Goal: Task Accomplishment & Management: Complete application form

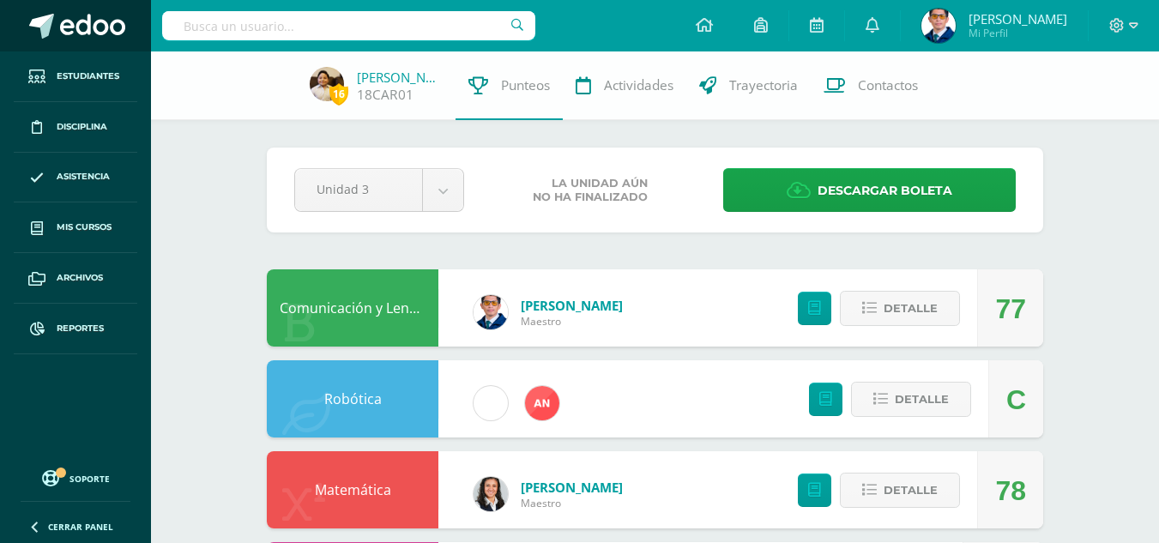
click at [87, 24] on span at bounding box center [92, 27] width 65 height 26
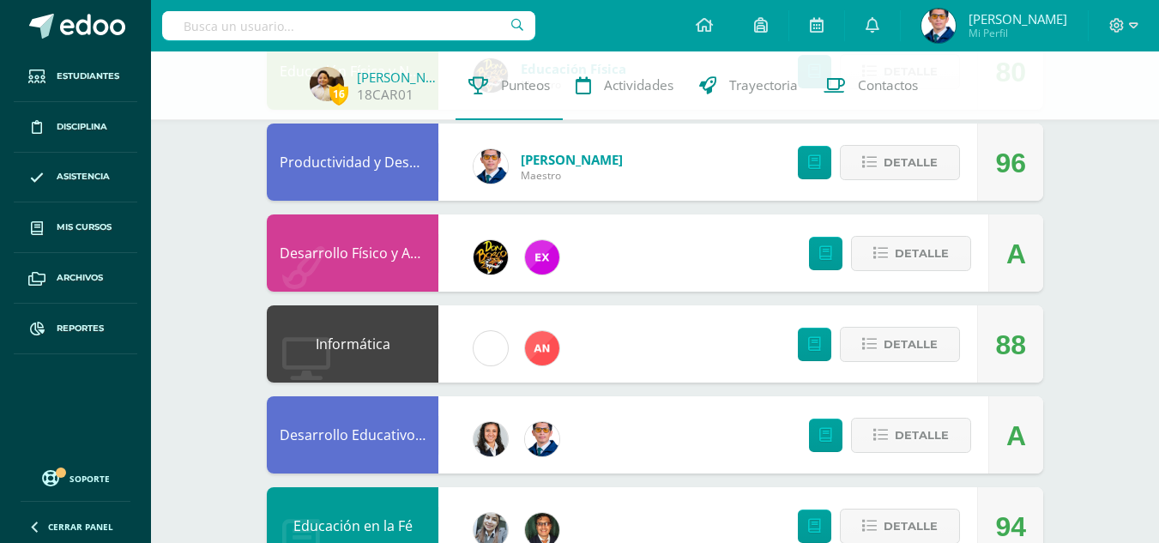
scroll to position [1029, 0]
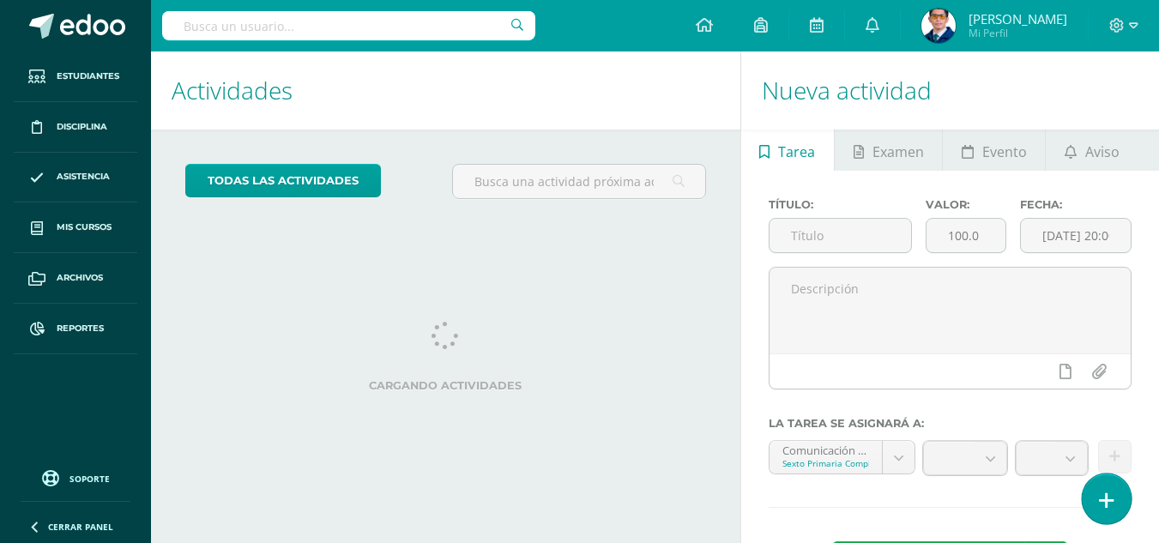
click at [1111, 498] on icon at bounding box center [1106, 501] width 15 height 20
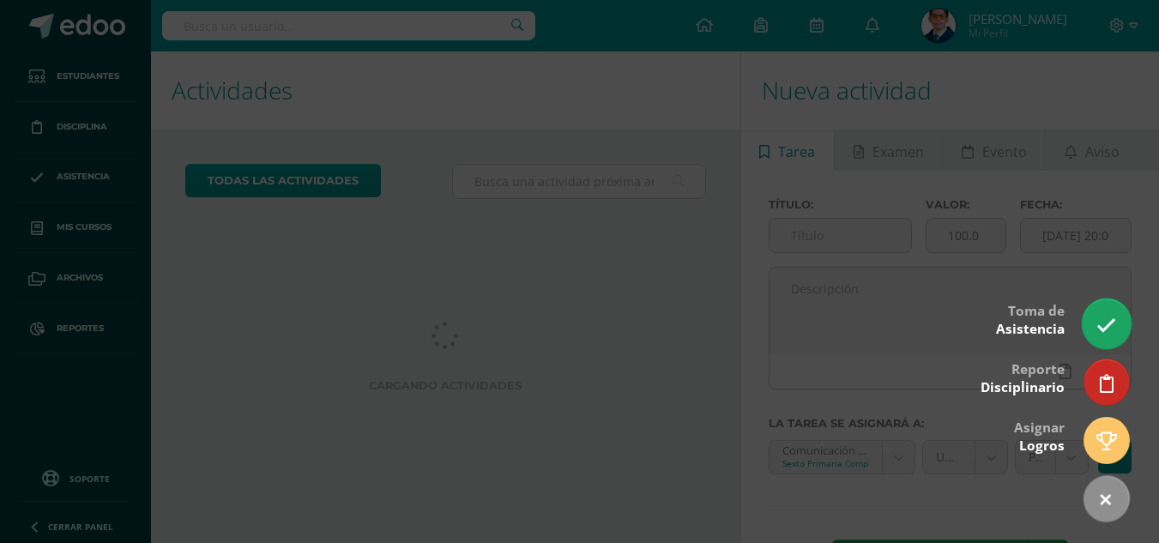
click at [1118, 321] on link at bounding box center [1105, 323] width 49 height 50
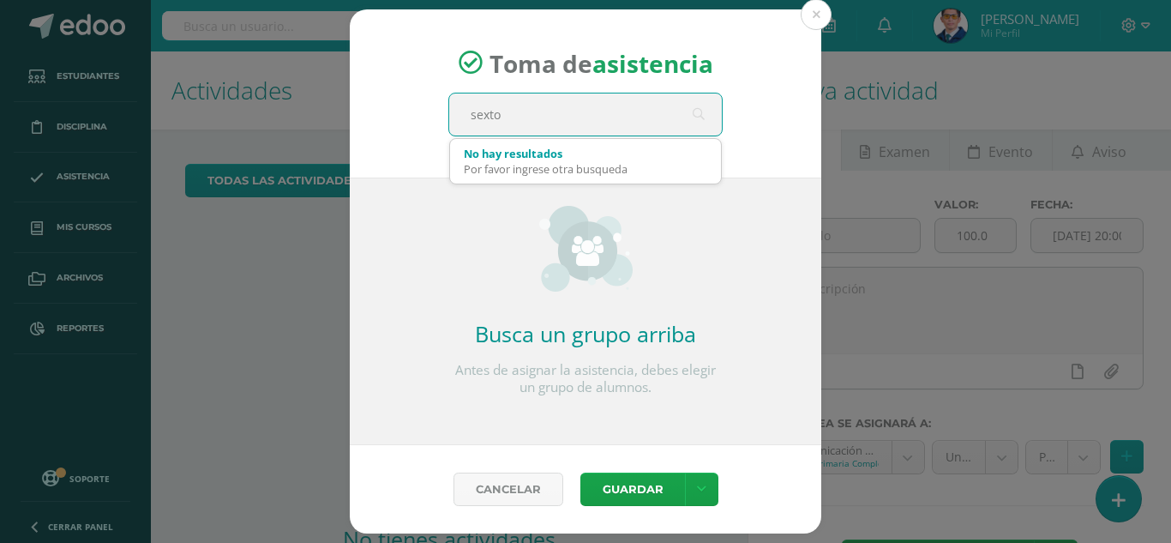
type input "sexto a"
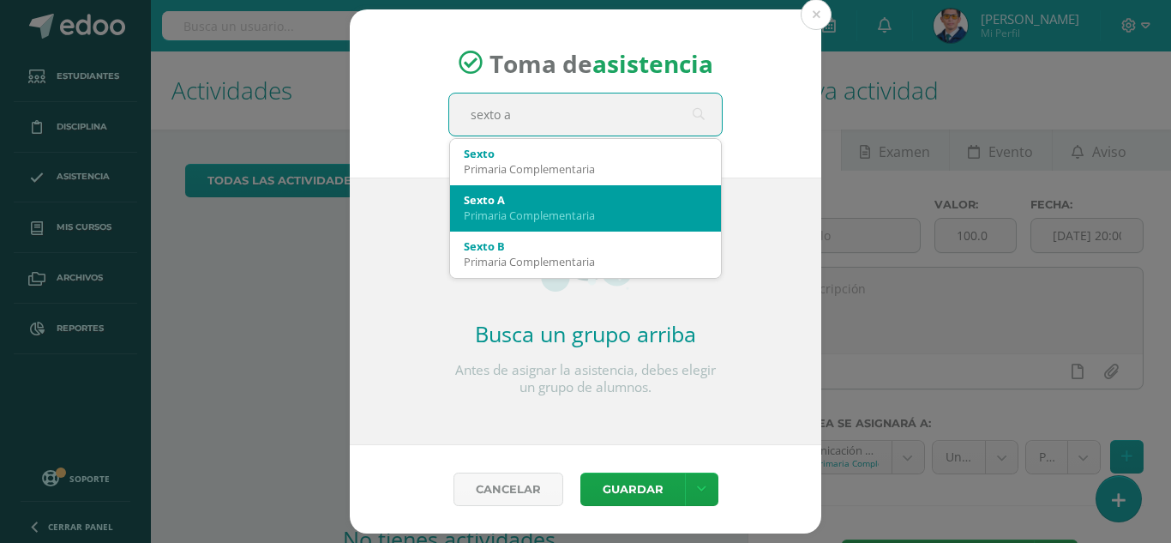
click at [578, 207] on div "Sexto A" at bounding box center [586, 199] width 244 height 15
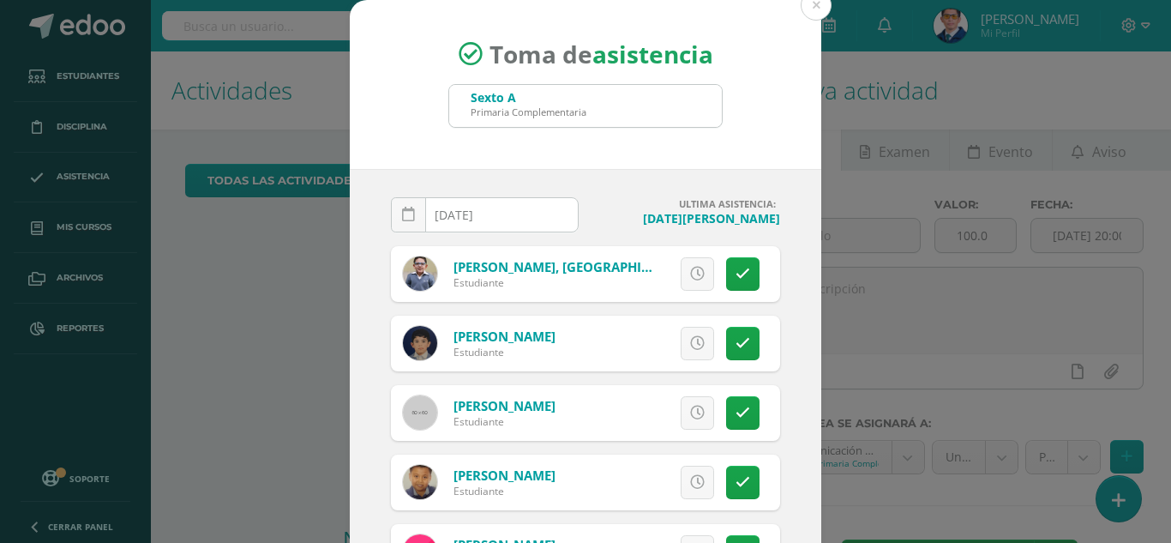
click at [515, 221] on input "[DATE]" at bounding box center [485, 214] width 186 height 33
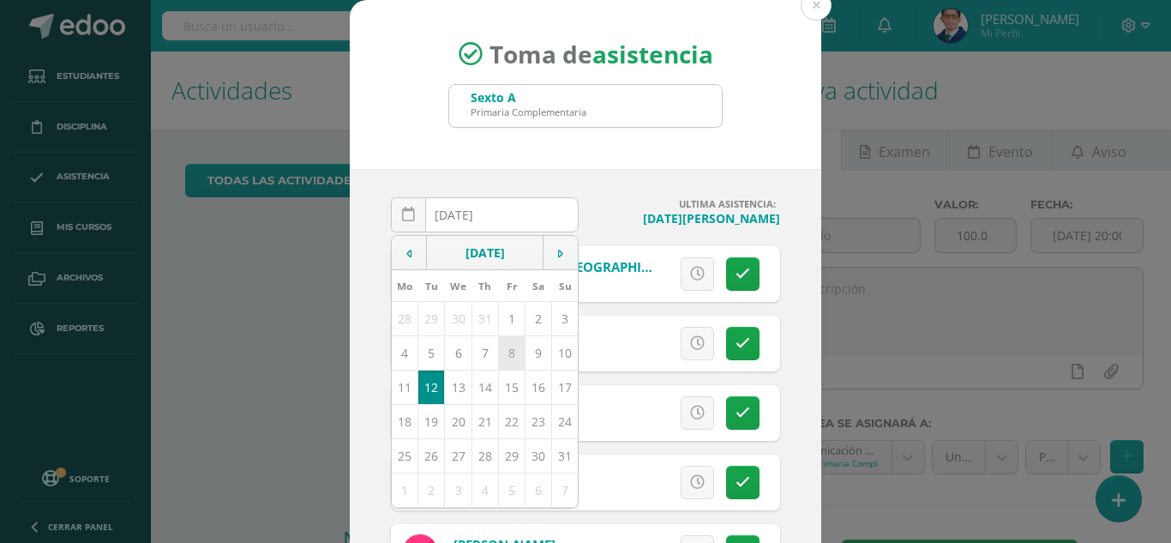
click at [507, 354] on td "8" at bounding box center [511, 352] width 27 height 34
type input "2025-08-08"
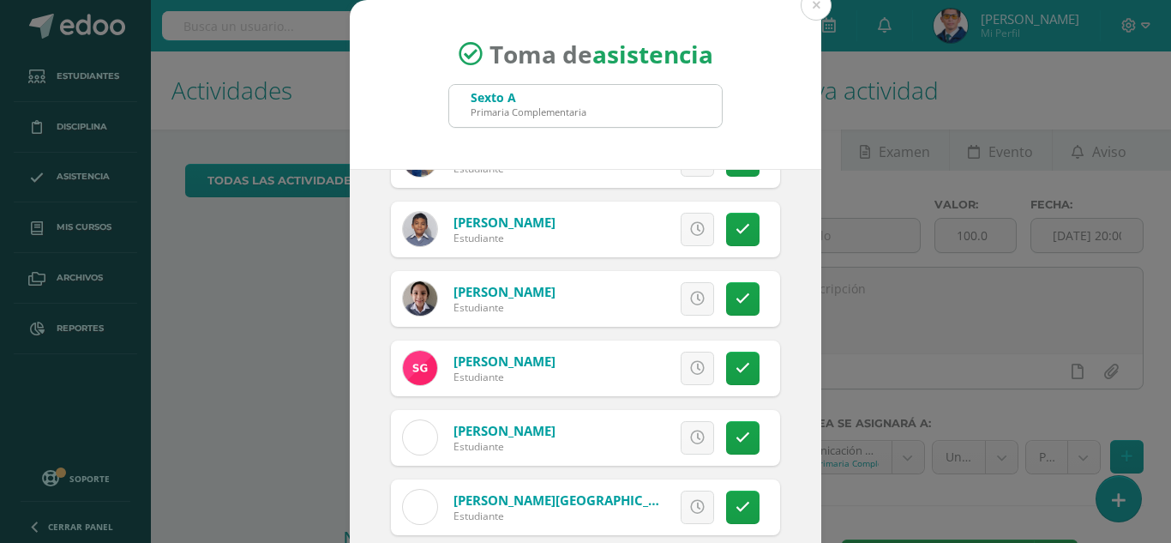
scroll to position [686, 0]
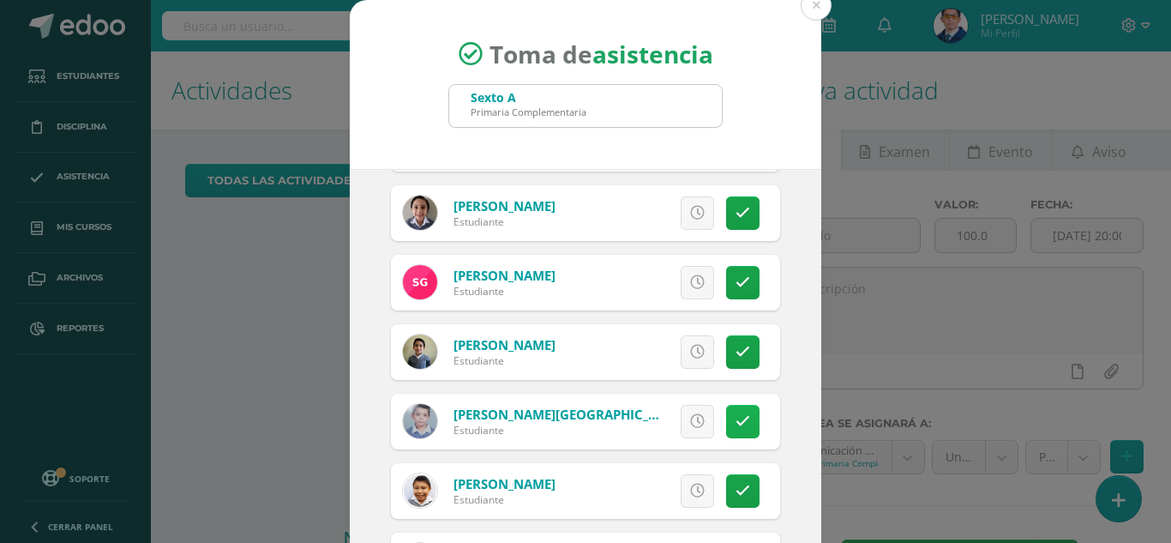
click at [726, 420] on link at bounding box center [742, 421] width 33 height 33
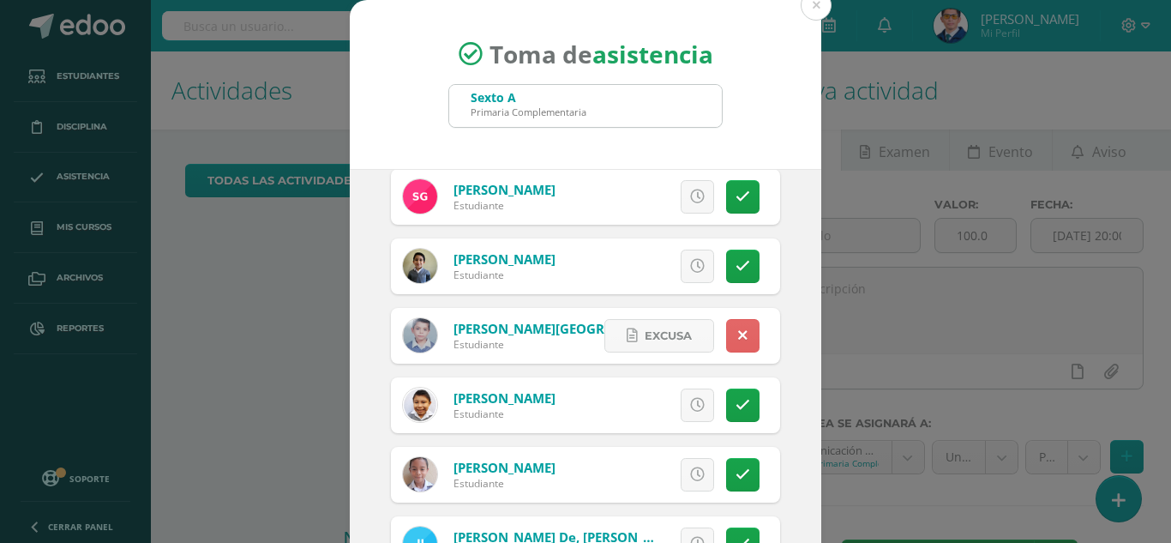
scroll to position [600, 0]
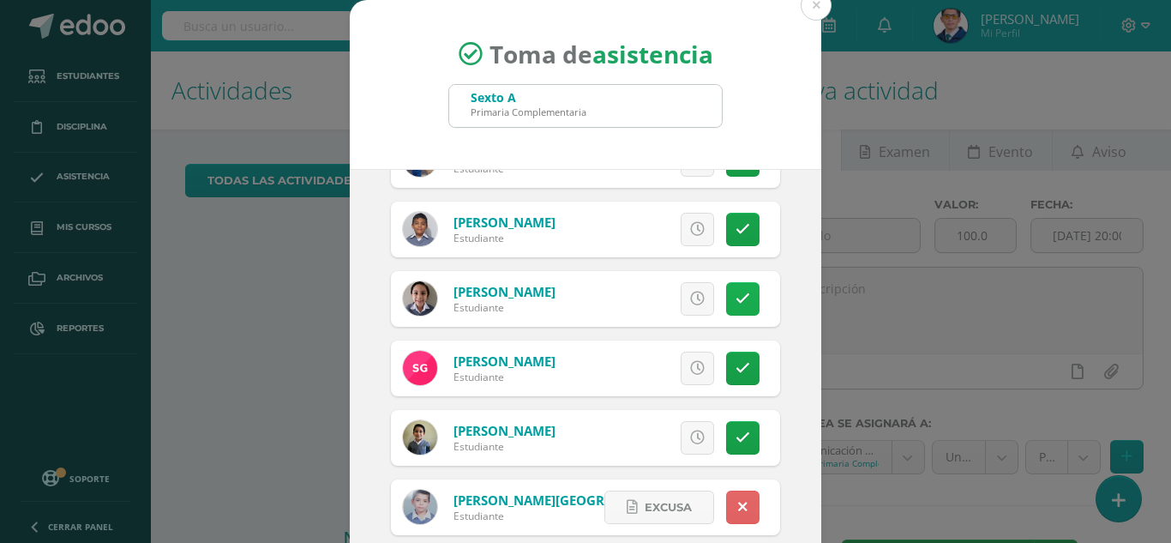
click at [728, 311] on link at bounding box center [742, 298] width 33 height 33
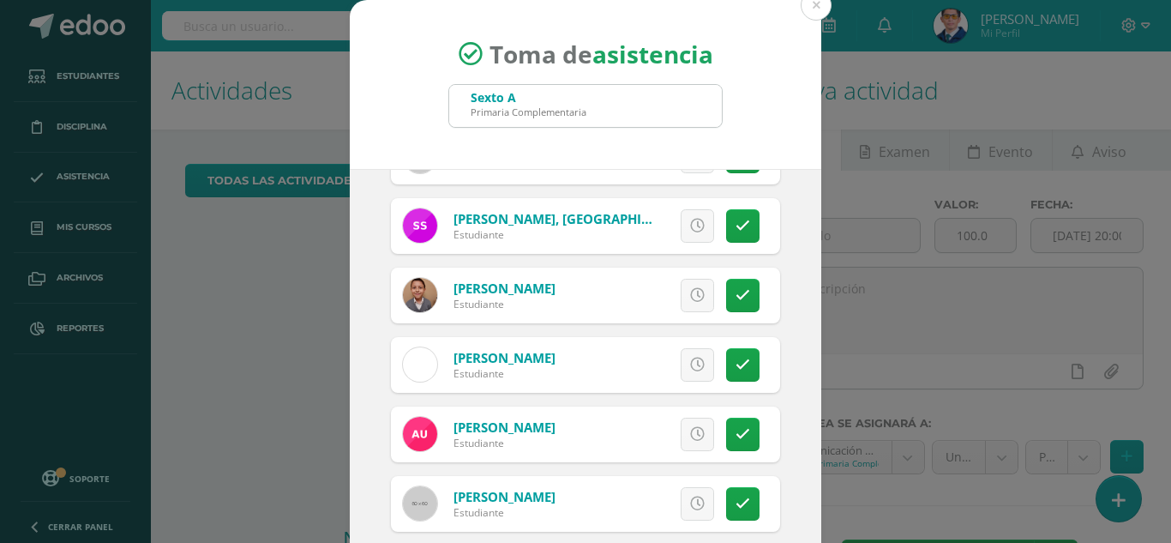
scroll to position [105, 0]
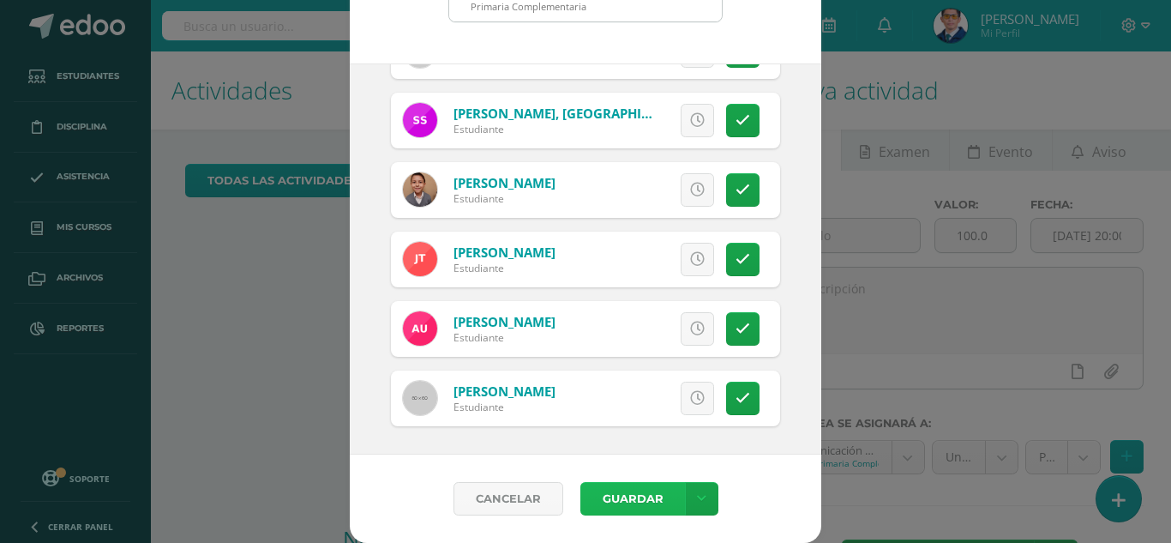
click at [619, 488] on button "Guardar" at bounding box center [633, 498] width 105 height 33
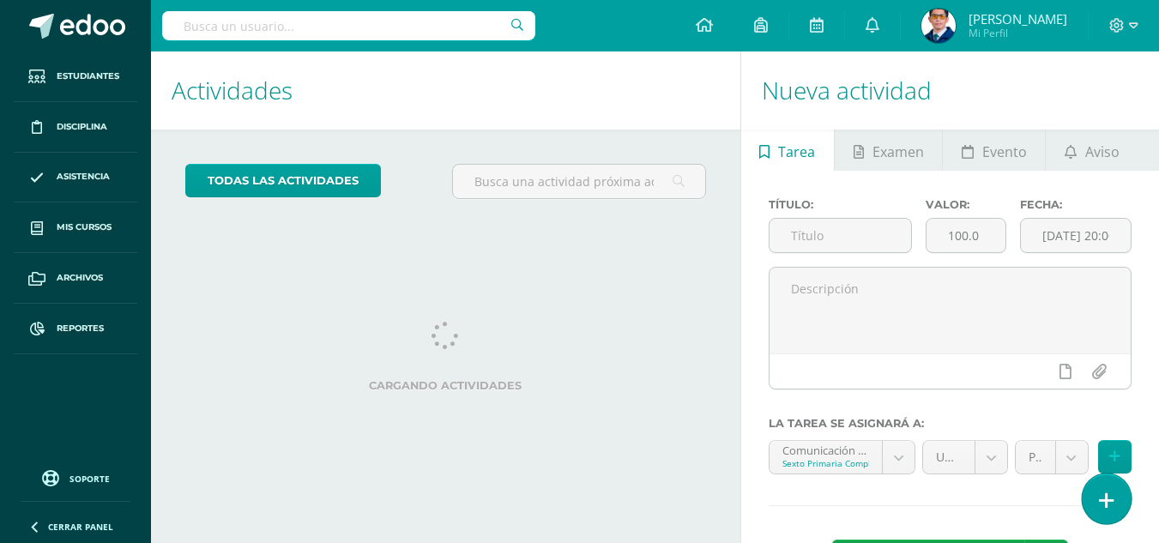
click at [1096, 488] on link at bounding box center [1105, 498] width 49 height 50
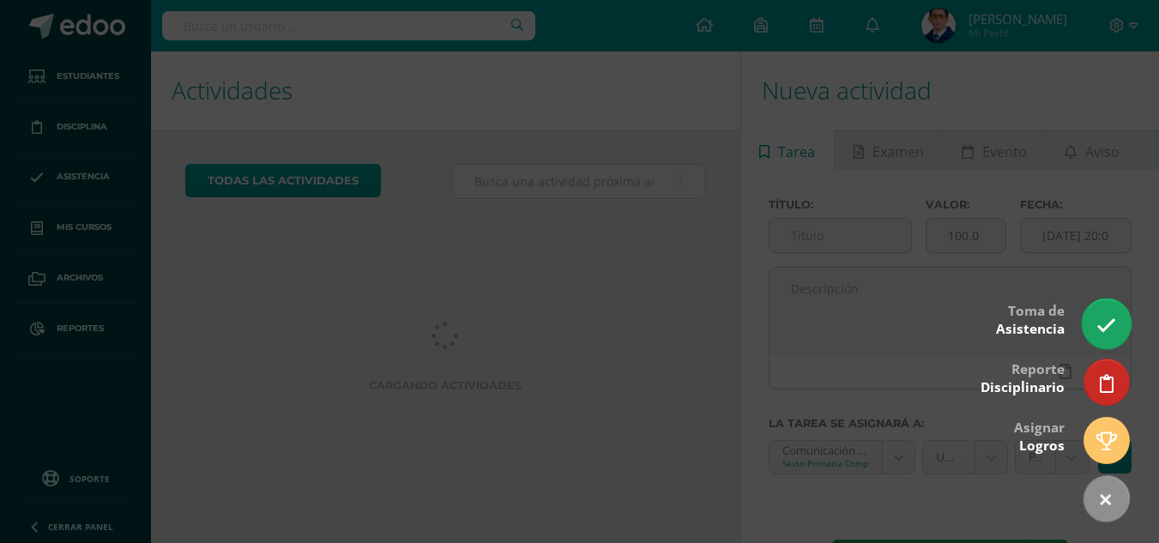
click at [1097, 312] on link at bounding box center [1105, 323] width 49 height 50
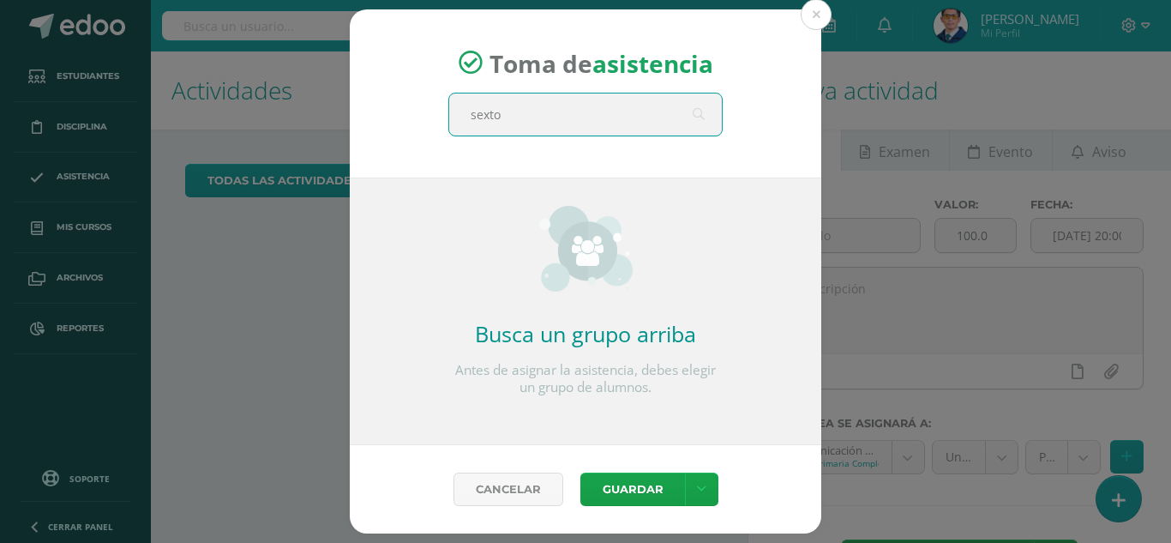
type input "sexto a"
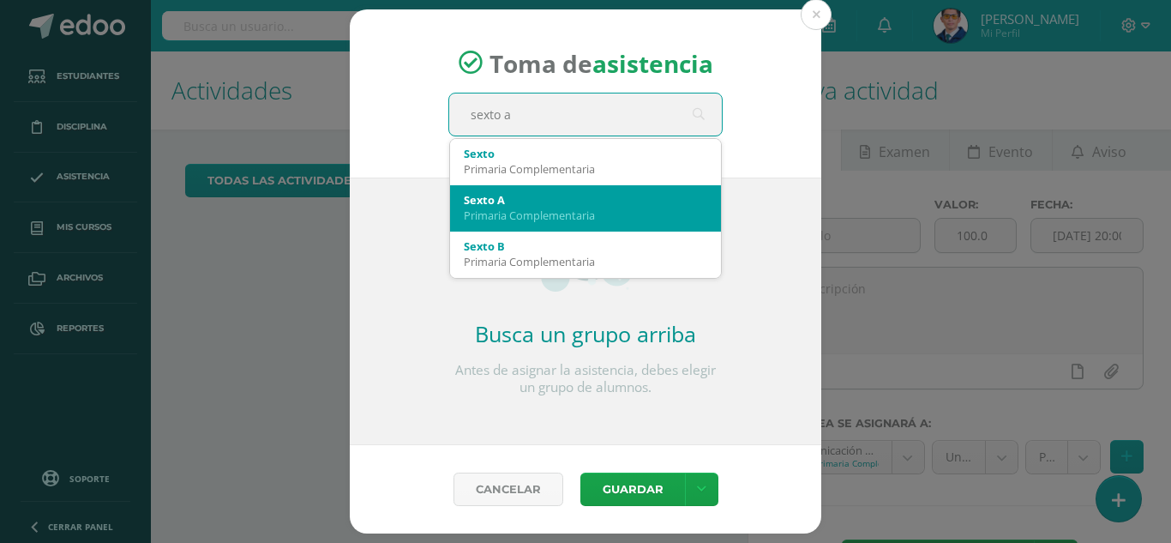
click at [503, 220] on div "Primaria Complementaria" at bounding box center [586, 215] width 244 height 15
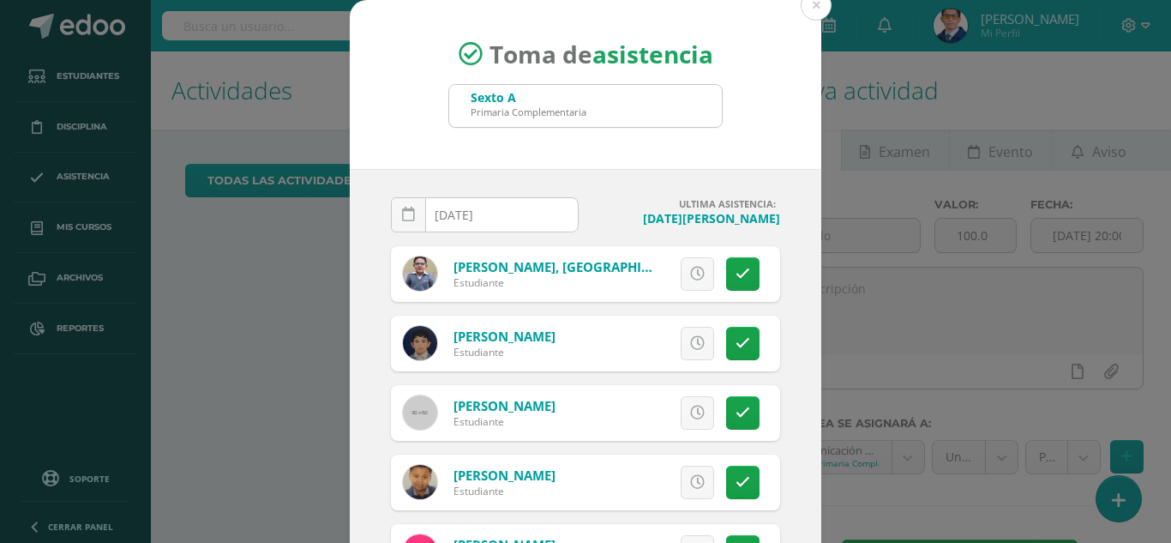
click at [500, 226] on input "2025-08-12" at bounding box center [485, 214] width 186 height 33
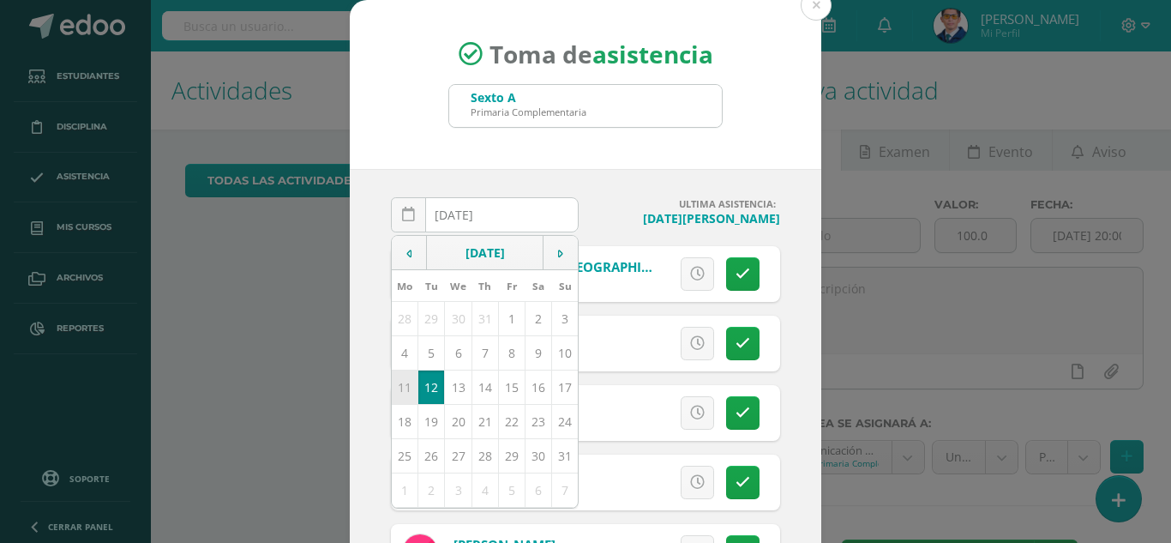
click at [394, 386] on td "11" at bounding box center [405, 387] width 27 height 34
type input "2025-08-11"
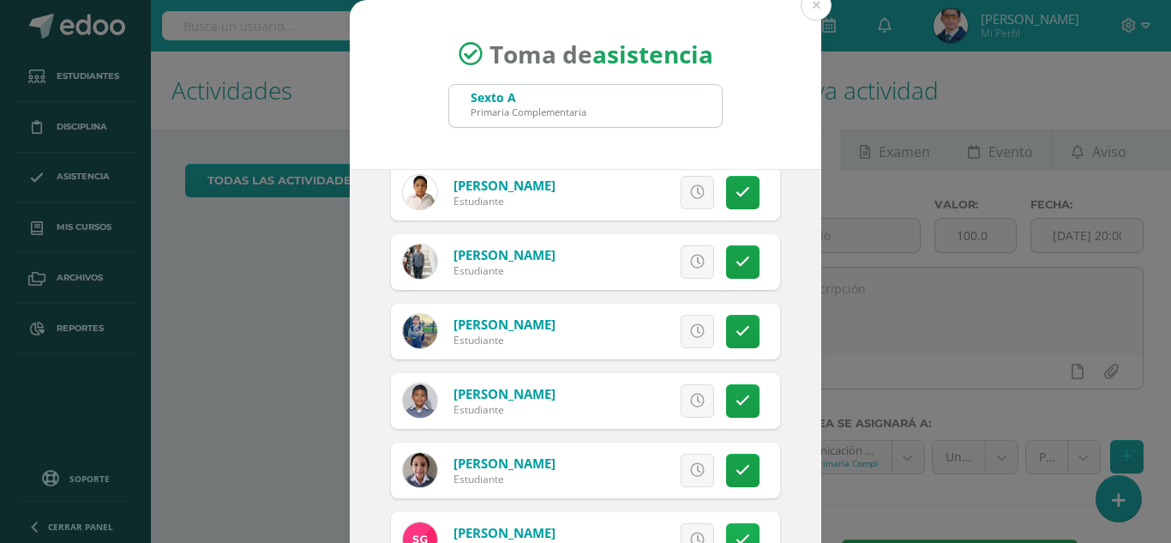
scroll to position [600, 0]
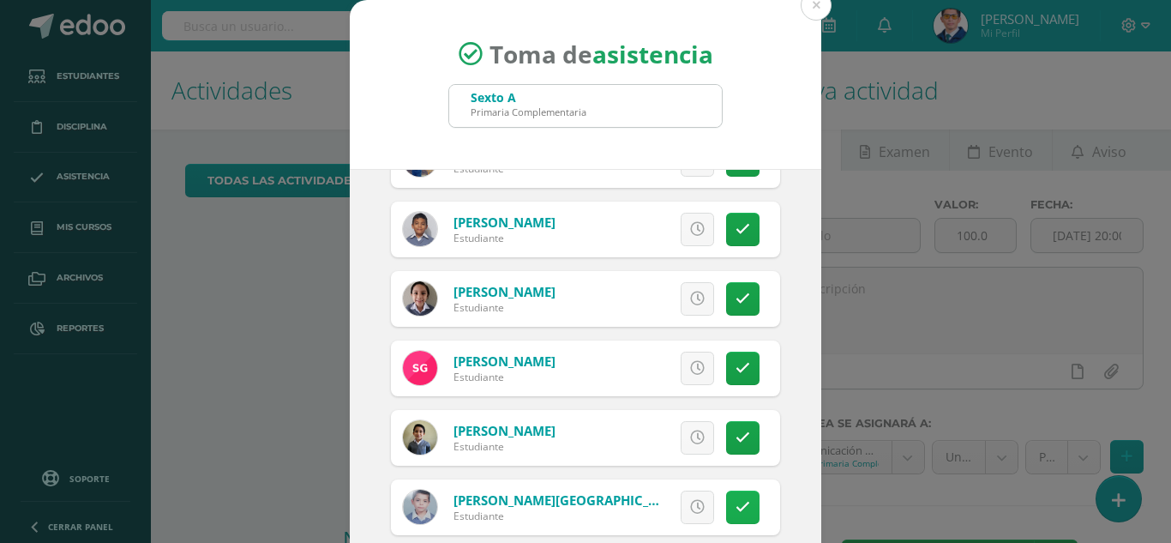
click at [736, 508] on icon at bounding box center [743, 507] width 15 height 15
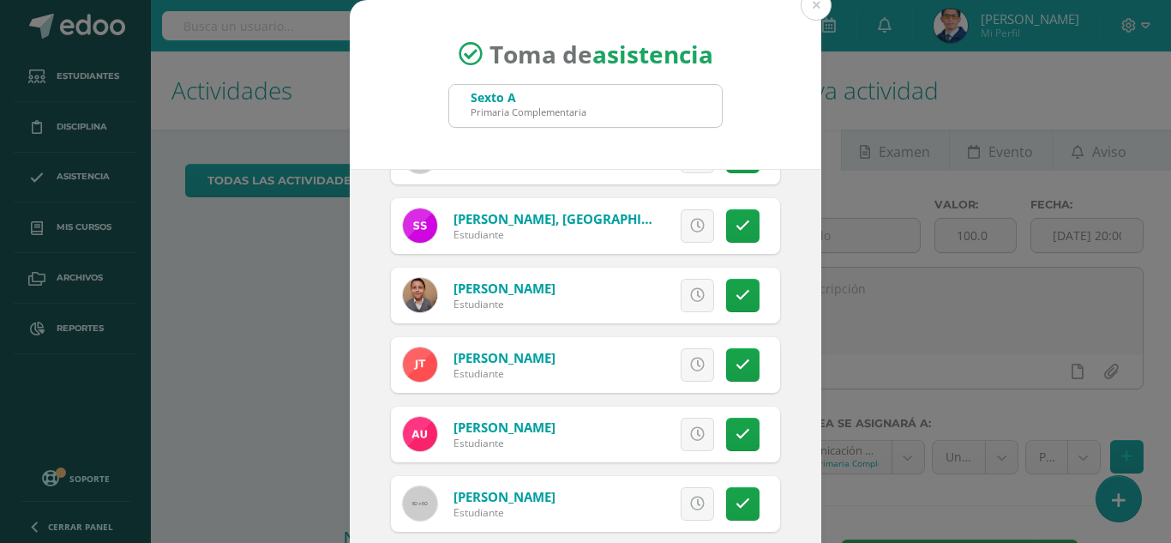
scroll to position [105, 0]
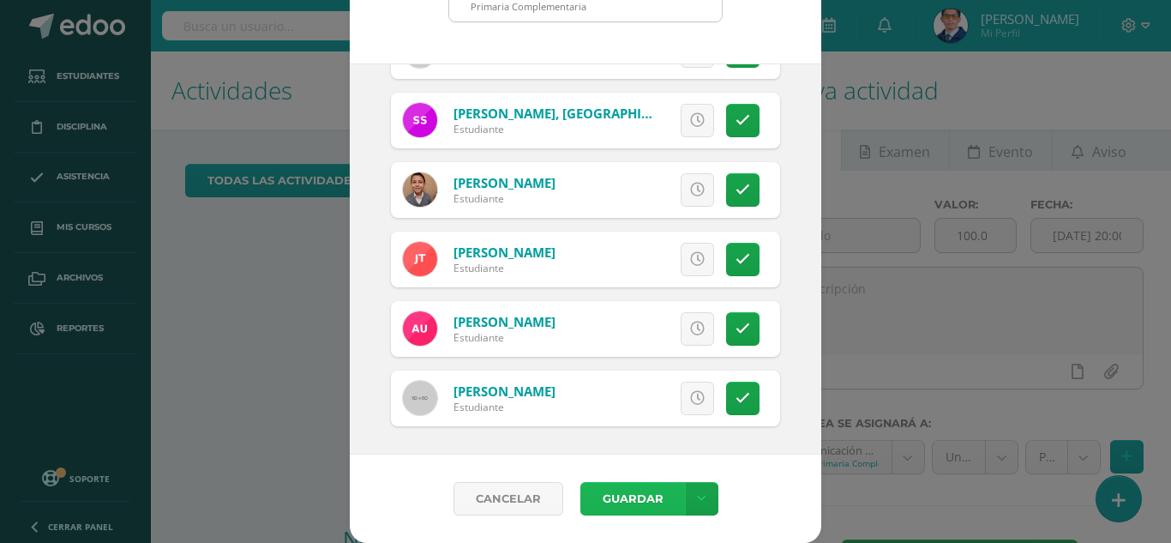
click at [607, 494] on button "Guardar" at bounding box center [633, 498] width 105 height 33
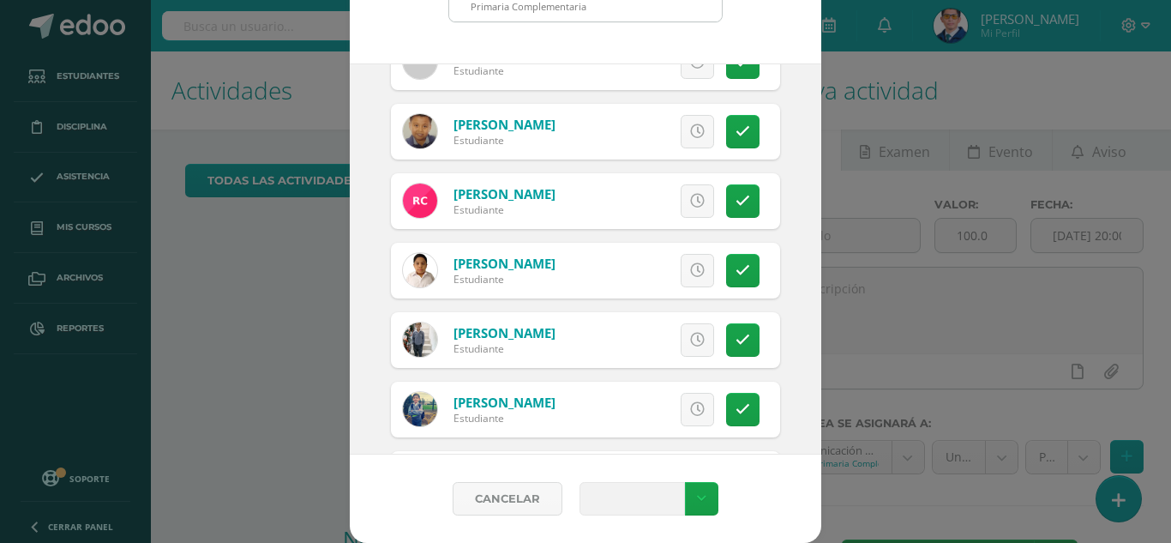
scroll to position [0, 0]
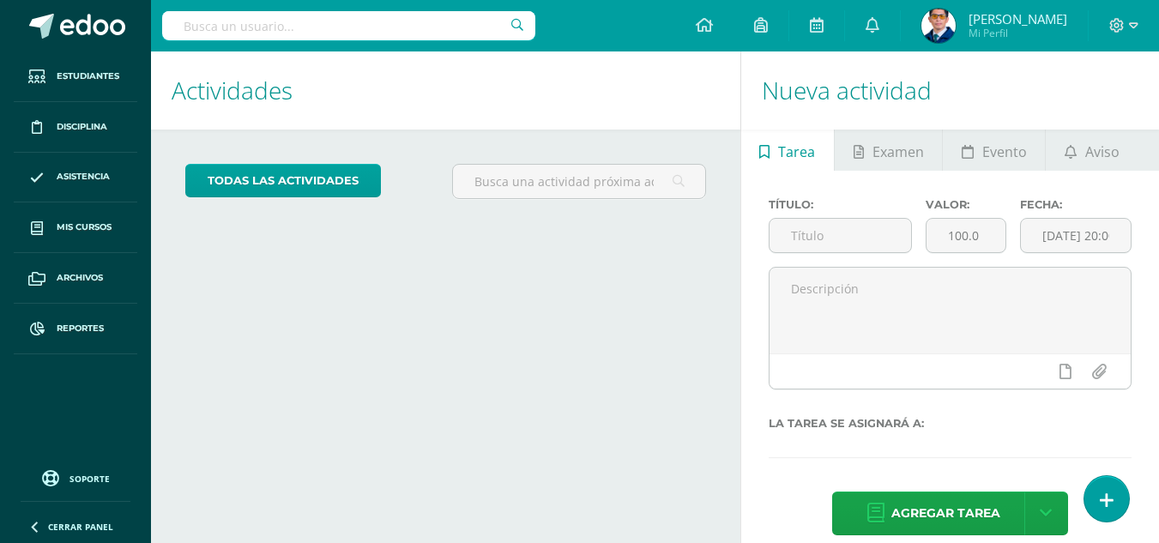
click at [1122, 506] on link at bounding box center [1106, 498] width 45 height 45
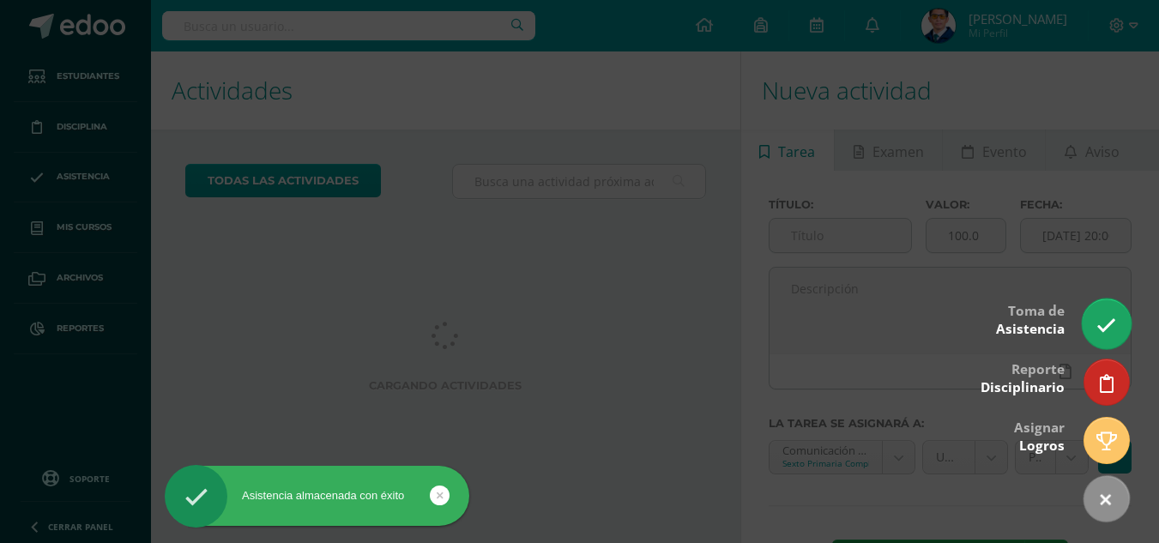
click at [1110, 326] on icon at bounding box center [1106, 326] width 20 height 20
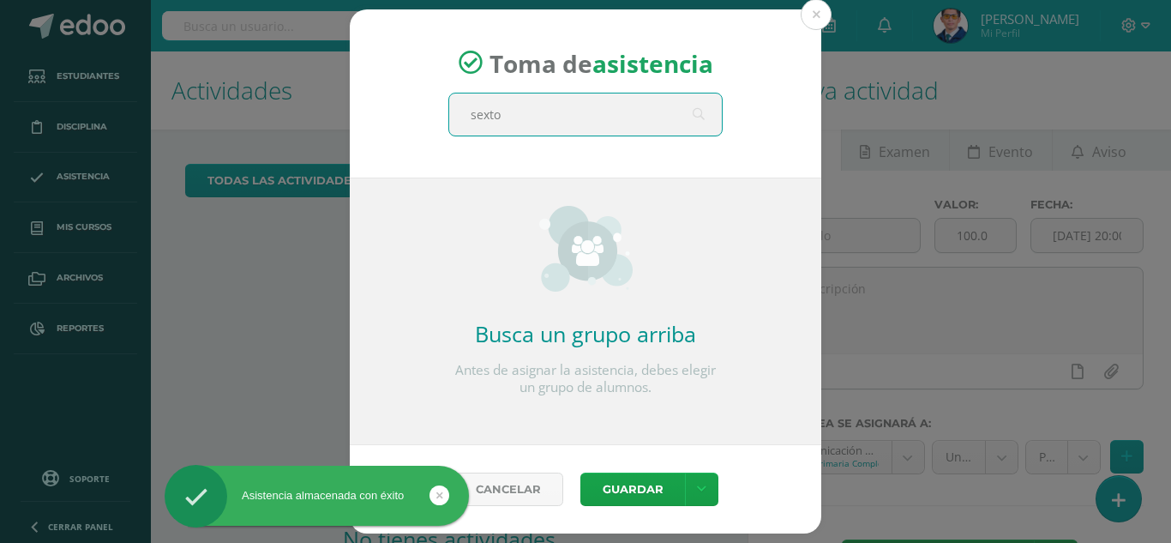
type input "sexto a"
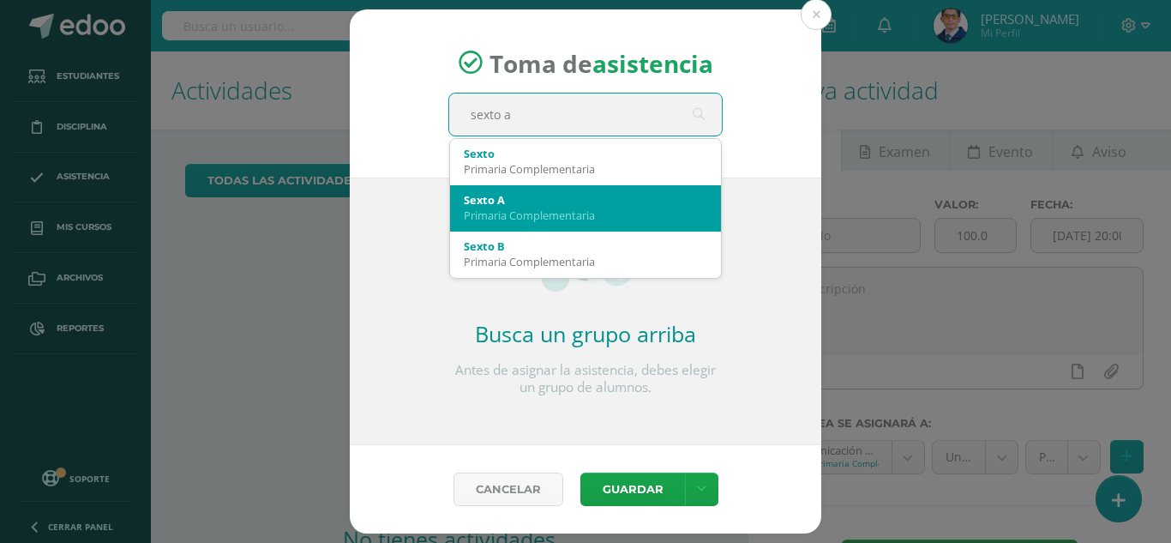
click at [493, 208] on div "Primaria Complementaria" at bounding box center [586, 215] width 244 height 15
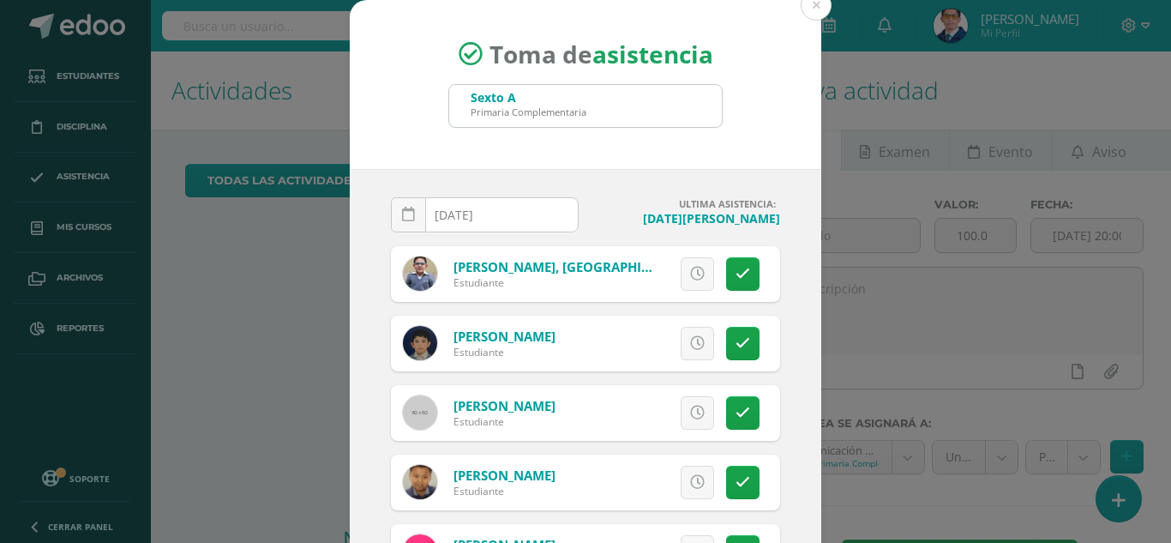
click at [479, 217] on input "[DATE]" at bounding box center [485, 214] width 186 height 33
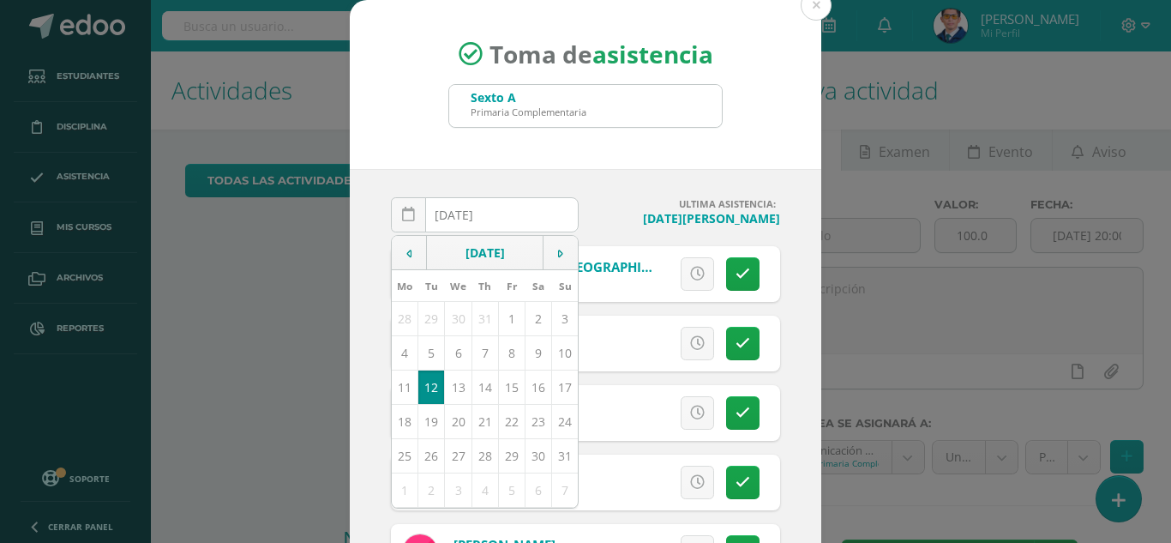
click at [427, 387] on td "12" at bounding box center [431, 387] width 27 height 34
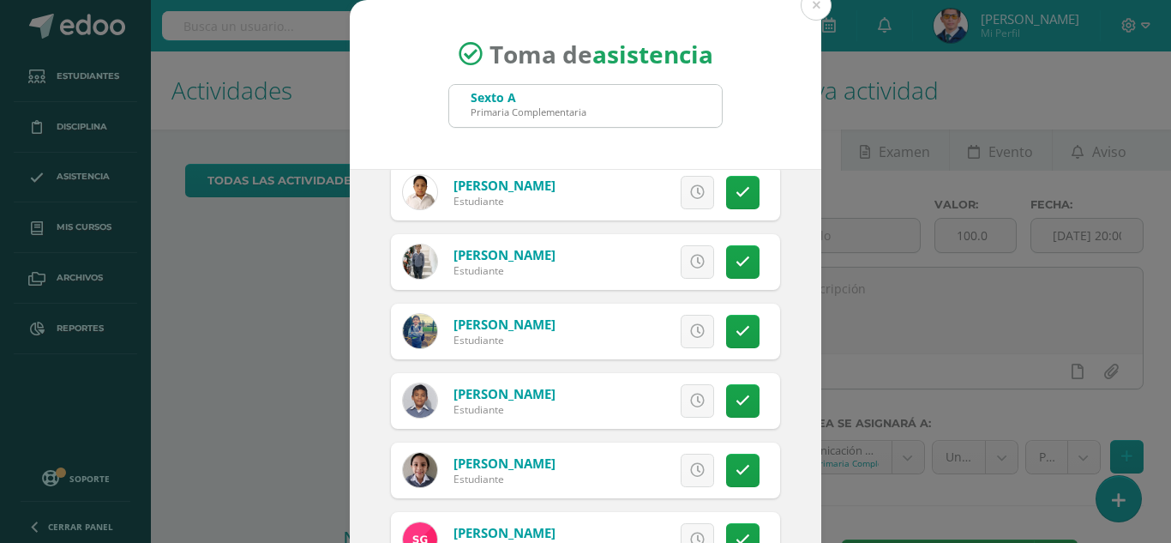
scroll to position [600, 0]
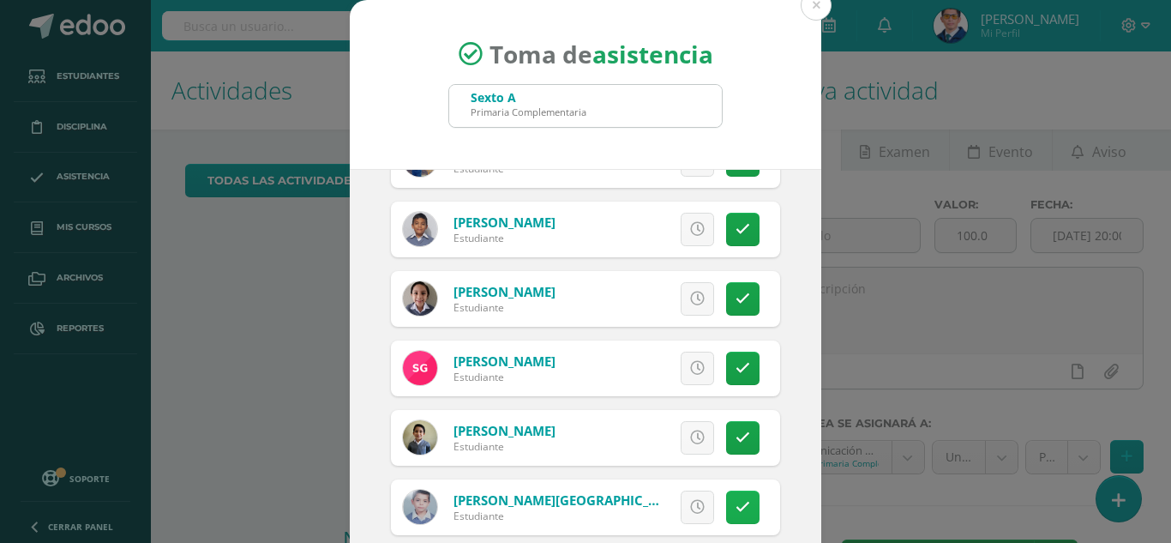
click at [736, 501] on icon at bounding box center [743, 507] width 15 height 15
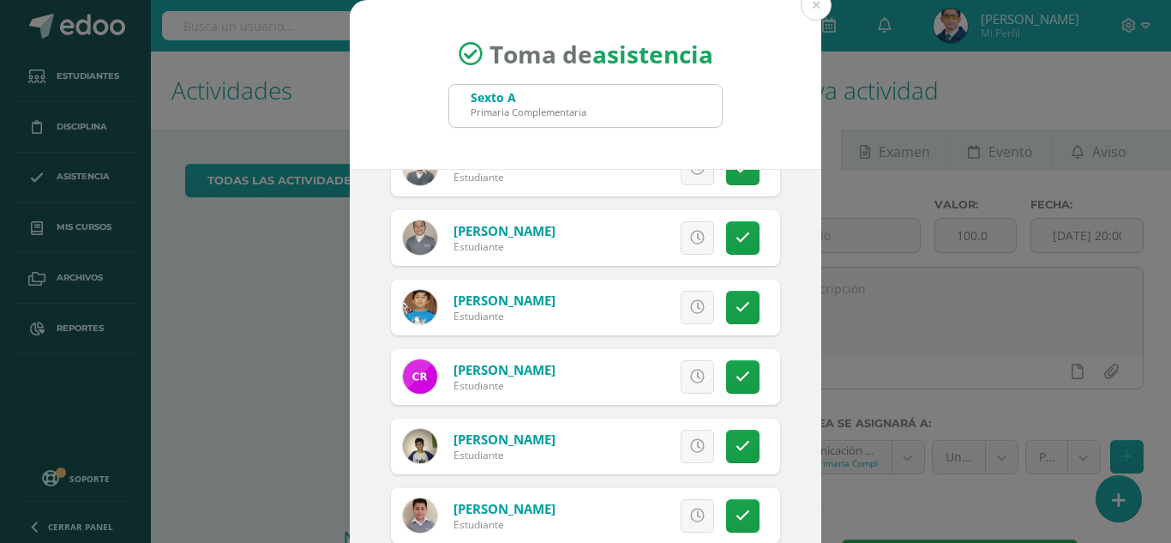
scroll to position [1617, 0]
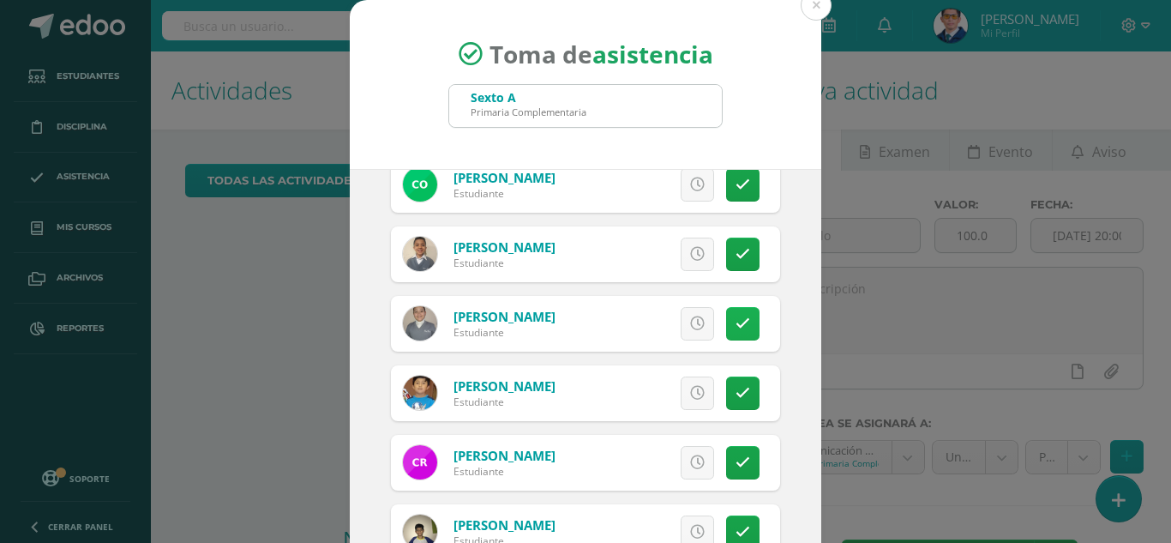
click at [736, 329] on icon at bounding box center [743, 323] width 15 height 15
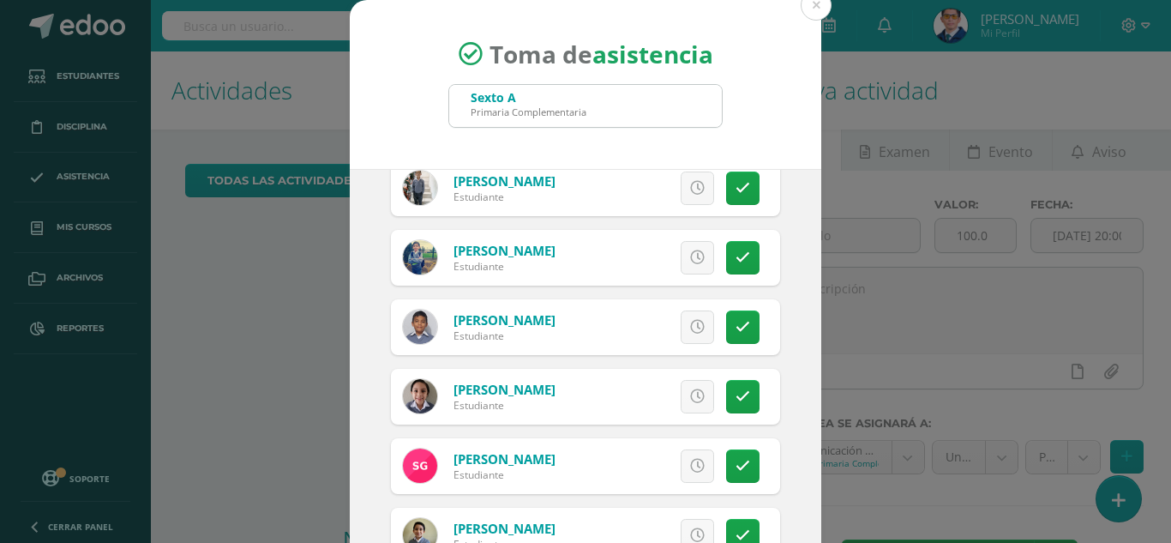
scroll to position [760, 0]
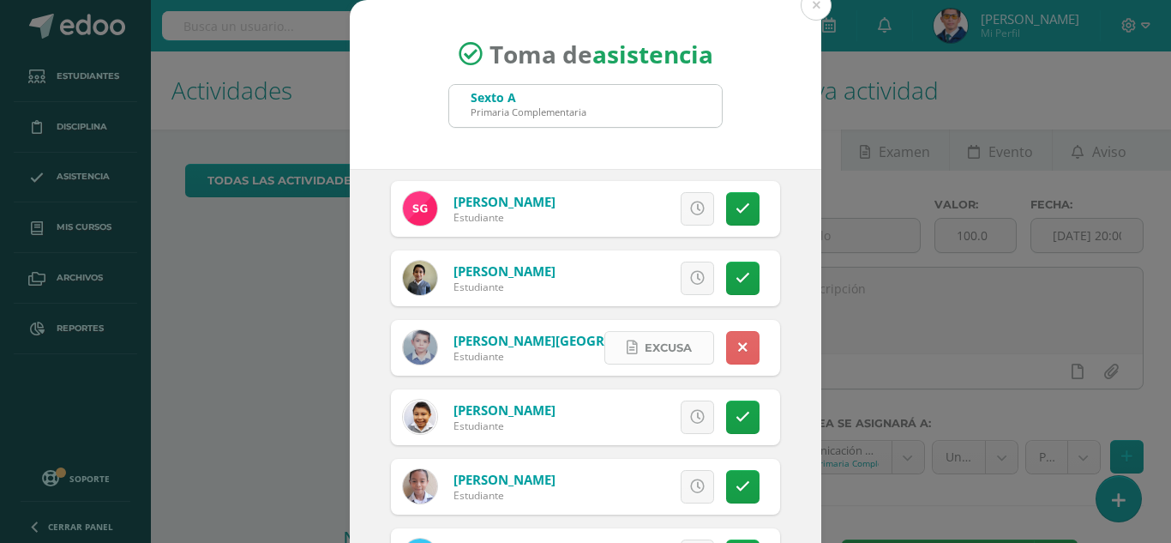
click at [645, 352] on span "Excusa" at bounding box center [668, 348] width 47 height 32
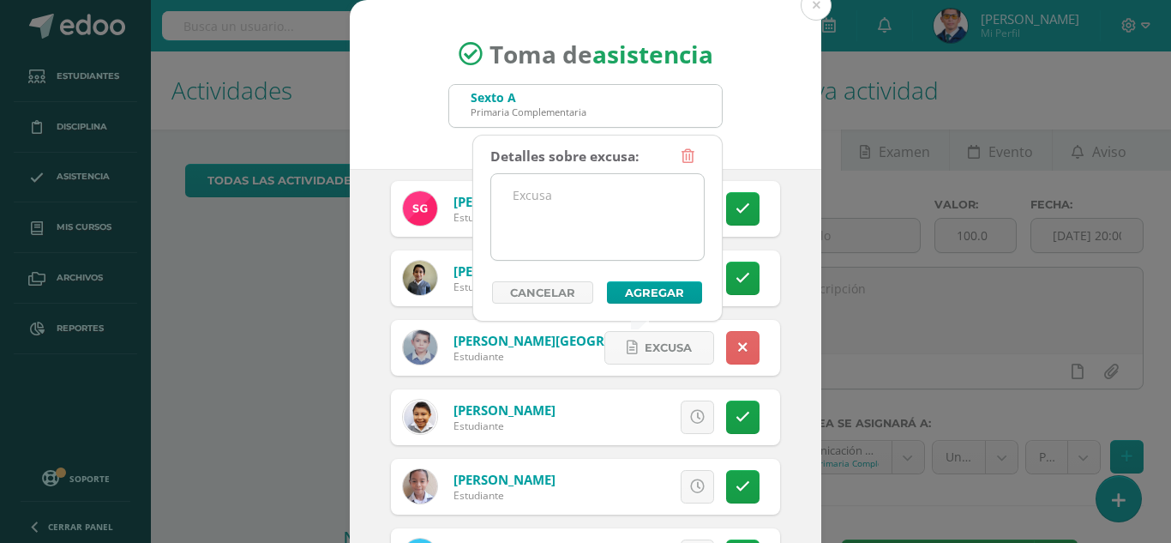
click at [603, 239] on textarea at bounding box center [597, 217] width 213 height 86
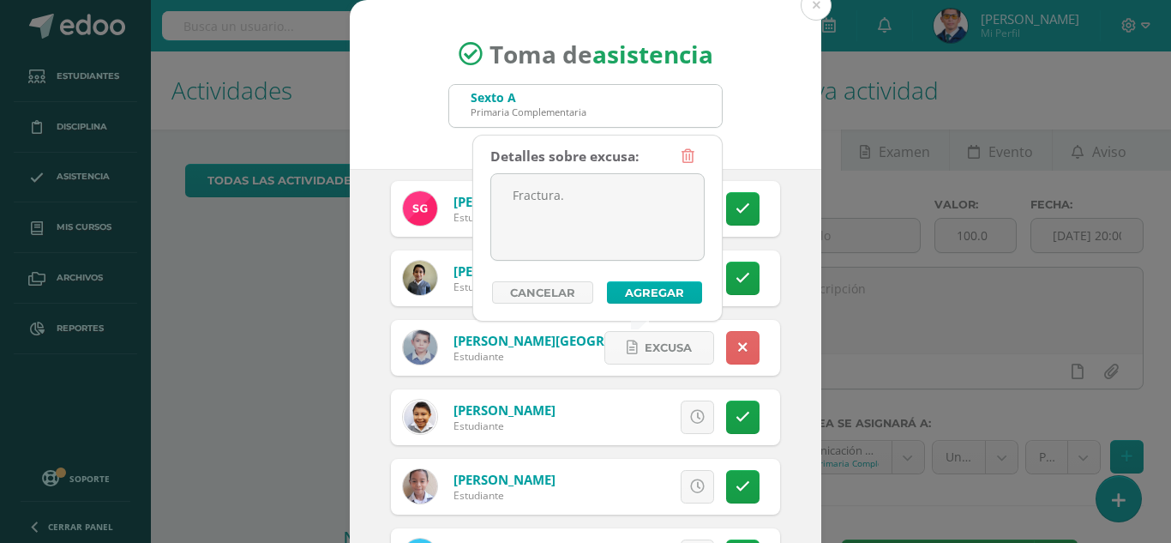
type textarea "Fractura."
click at [670, 299] on button "Agregar" at bounding box center [654, 292] width 95 height 22
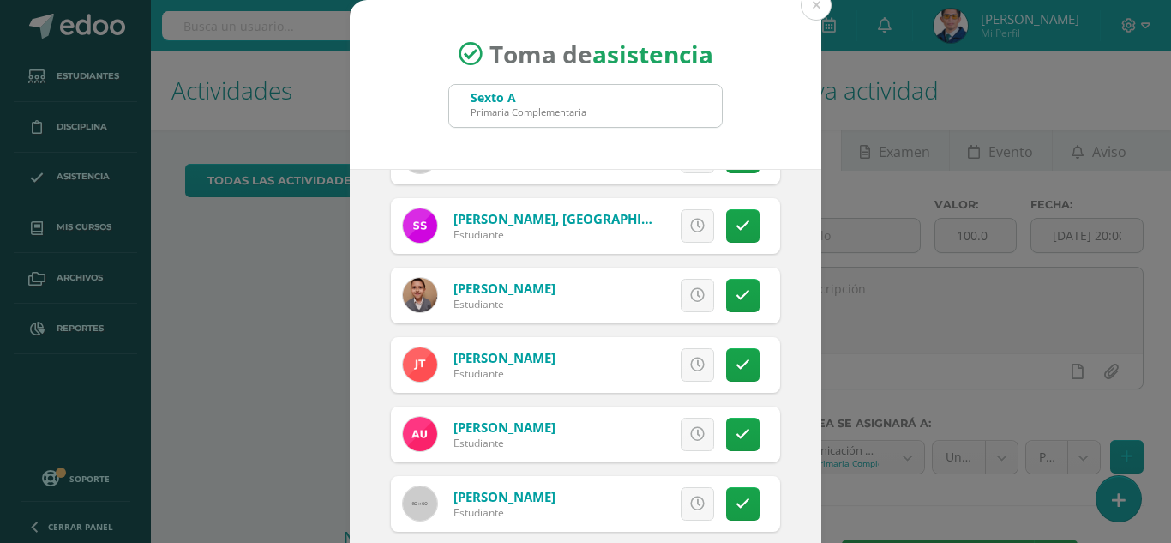
scroll to position [105, 0]
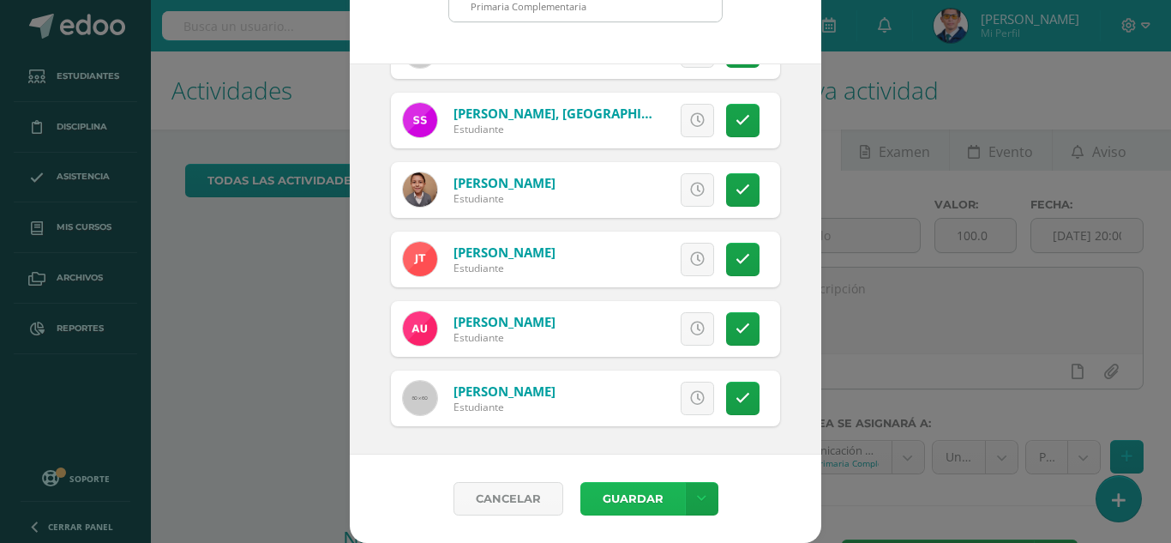
click at [611, 498] on button "Guardar" at bounding box center [633, 498] width 105 height 33
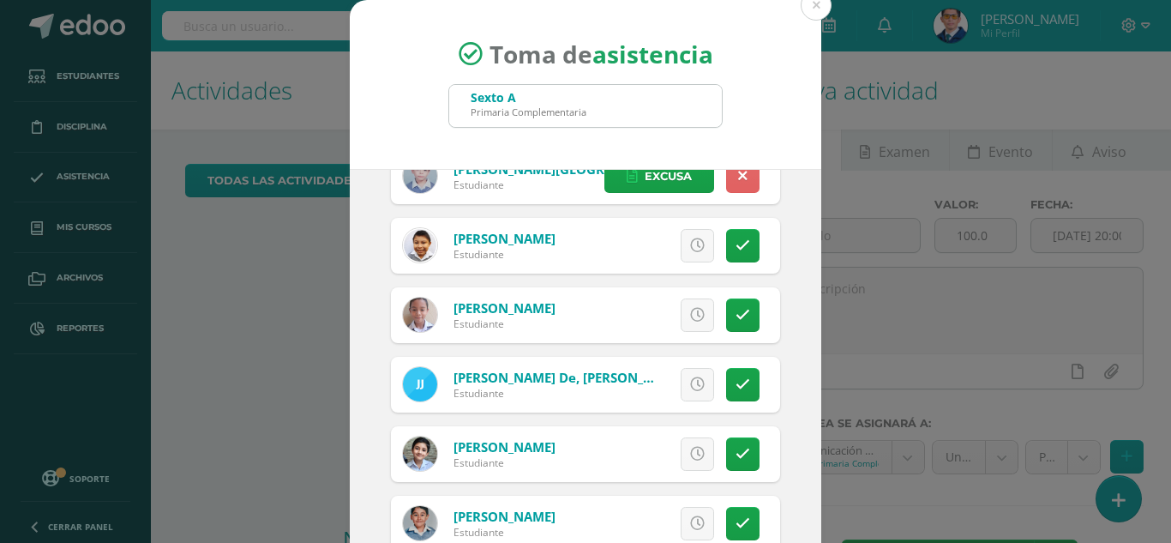
scroll to position [588, 0]
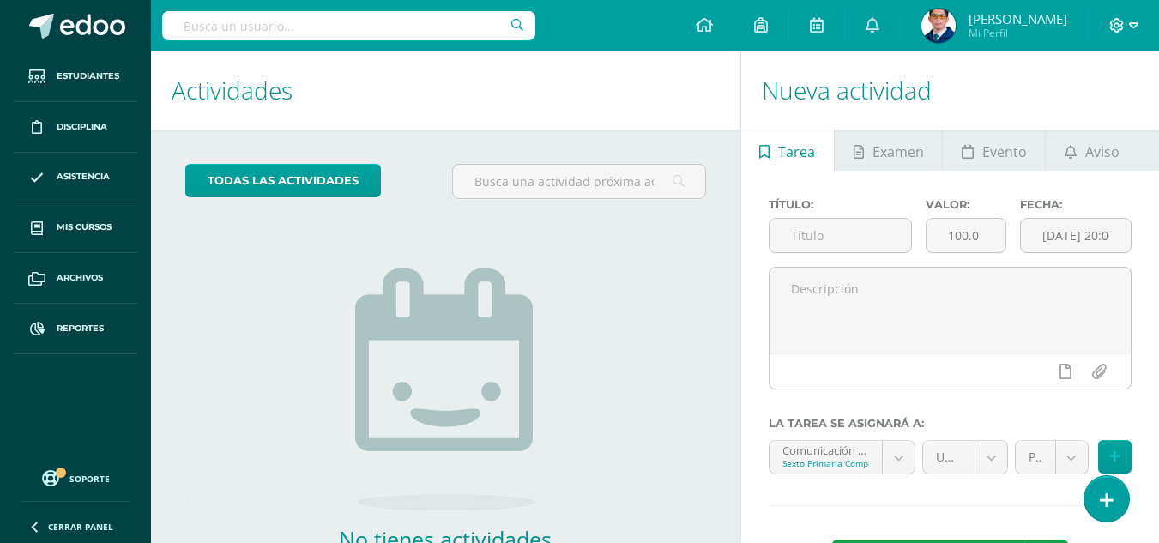
click at [1123, 28] on icon at bounding box center [1116, 25] width 15 height 15
click at [1094, 116] on span "Cerrar sesión" at bounding box center [1079, 117] width 77 height 16
